Goal: Information Seeking & Learning: Learn about a topic

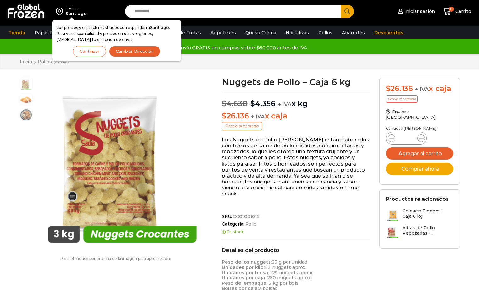
click at [259, 161] on p "Los Nuggets de Pollo Sadia están elaborados con trozos de carne de pollo molido…" at bounding box center [296, 167] width 148 height 60
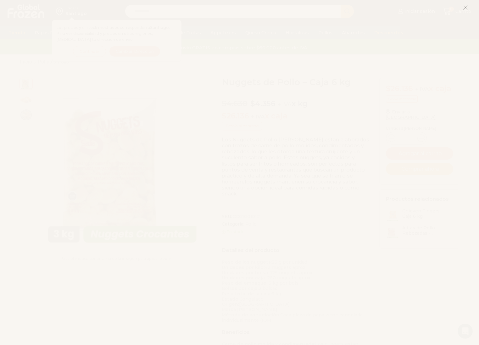
click at [466, 8] on icon at bounding box center [465, 8] width 6 height 6
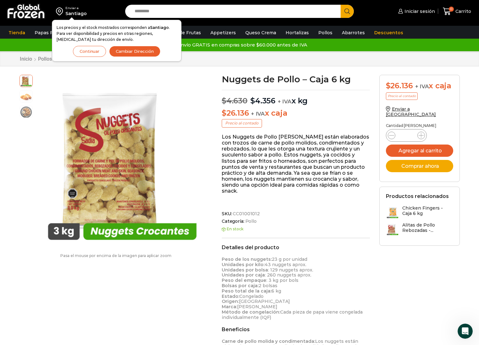
click at [52, 254] on p "Pasa el mouse por encima de la imagen para aplicar zoom" at bounding box center [115, 256] width 193 height 4
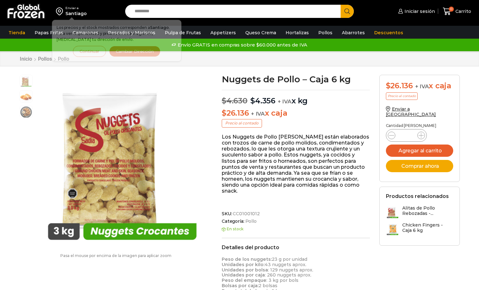
scroll to position [0, 0]
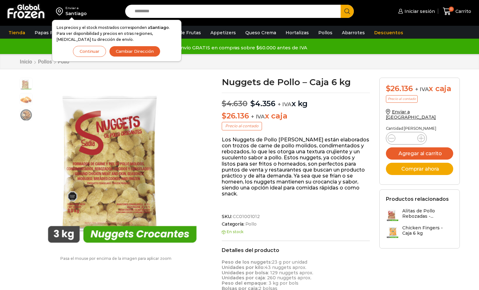
click at [91, 52] on button "Continuar" at bounding box center [89, 51] width 33 height 11
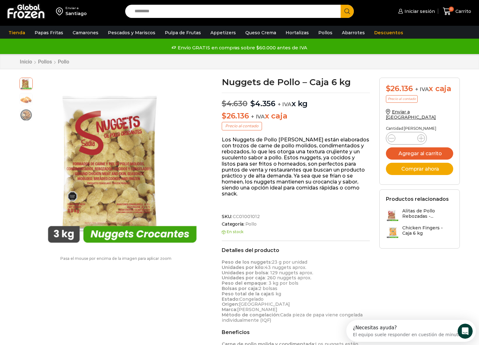
scroll to position [0, 0]
click at [410, 225] on h3 "Chicken Fingers - Caja 6 kg" at bounding box center [427, 230] width 51 height 11
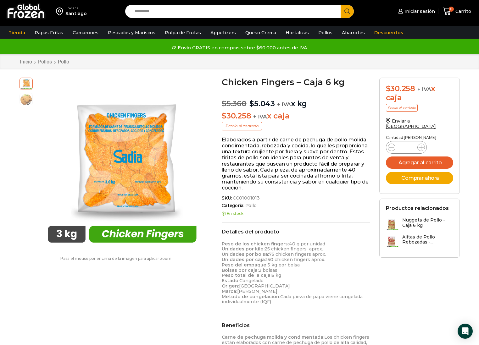
drag, startPoint x: 104, startPoint y: 284, endPoint x: 109, endPoint y: 280, distance: 6.9
click at [315, 33] on link "Pollos" at bounding box center [325, 33] width 20 height 12
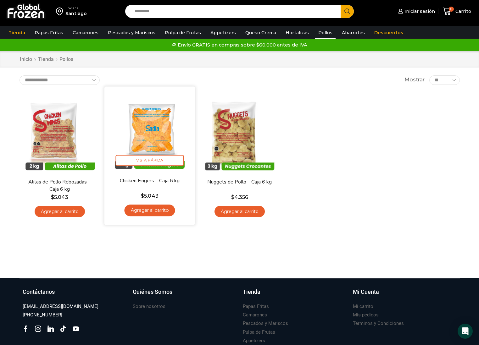
click at [153, 138] on img at bounding box center [149, 131] width 81 height 81
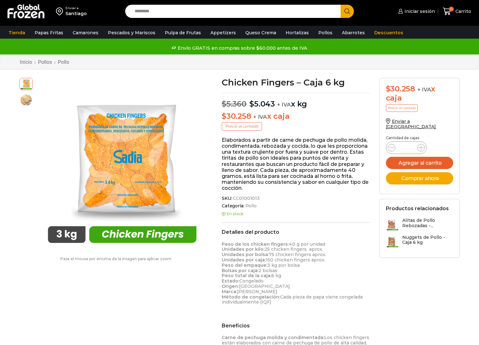
scroll to position [0, 0]
